Goal: Find specific page/section

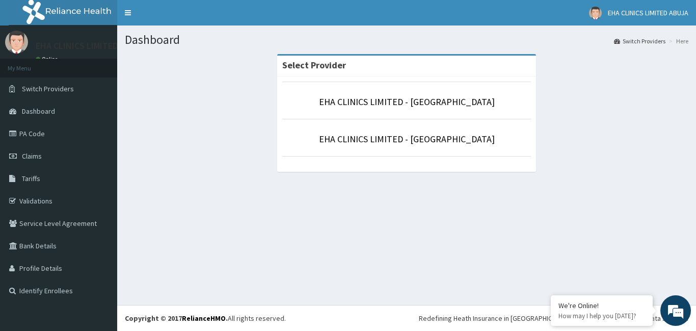
click at [45, 136] on link "PA Code" at bounding box center [58, 133] width 117 height 22
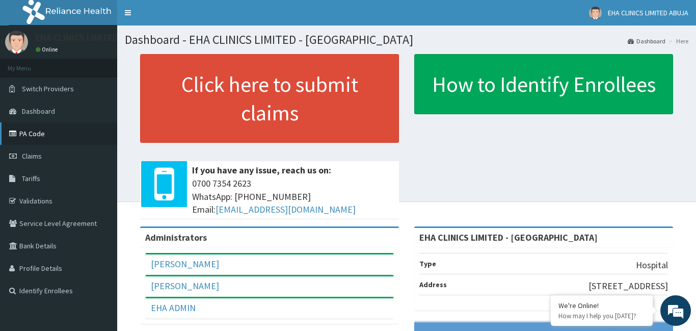
click at [42, 142] on link "PA Code" at bounding box center [58, 133] width 117 height 22
